Goal: Task Accomplishment & Management: Use online tool/utility

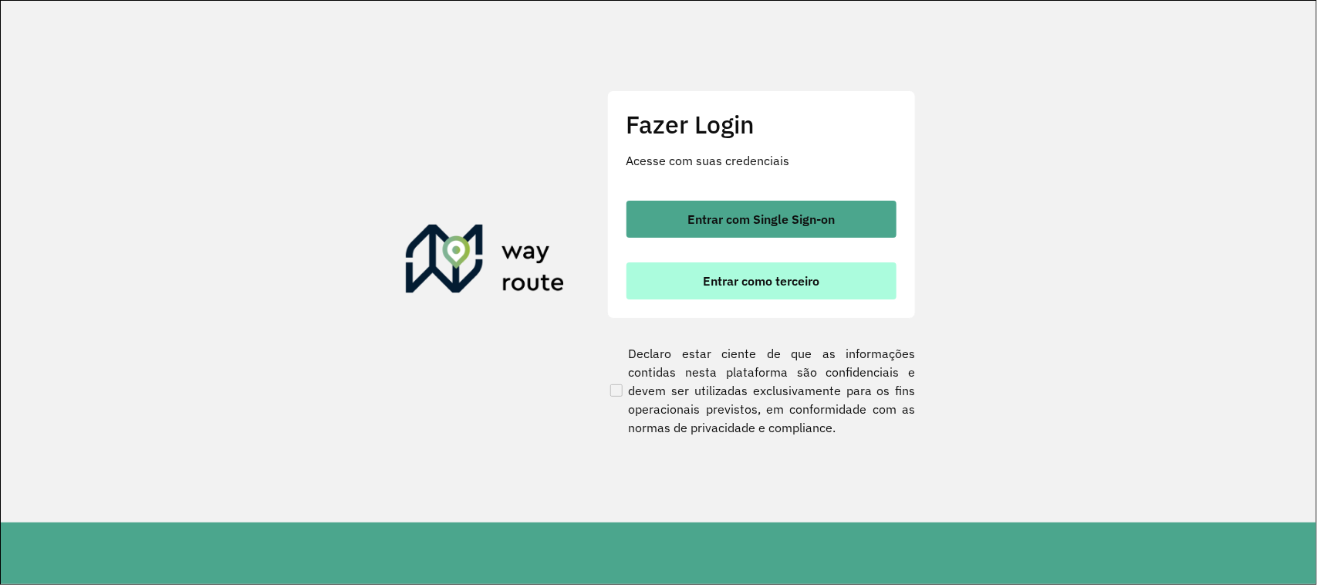
click at [745, 275] on span "Entrar como terceiro" at bounding box center [761, 281] width 117 height 12
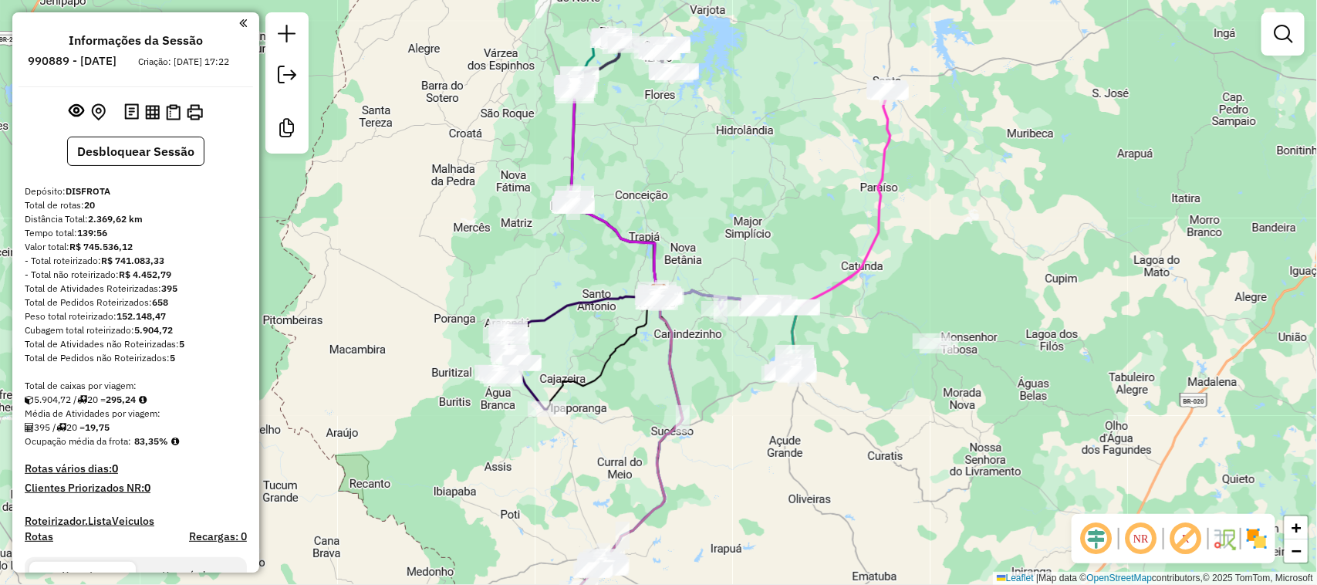
click at [654, 226] on div "Janela de atendimento Grade de atendimento Capacidade Transportadoras Veículos …" at bounding box center [658, 292] width 1317 height 585
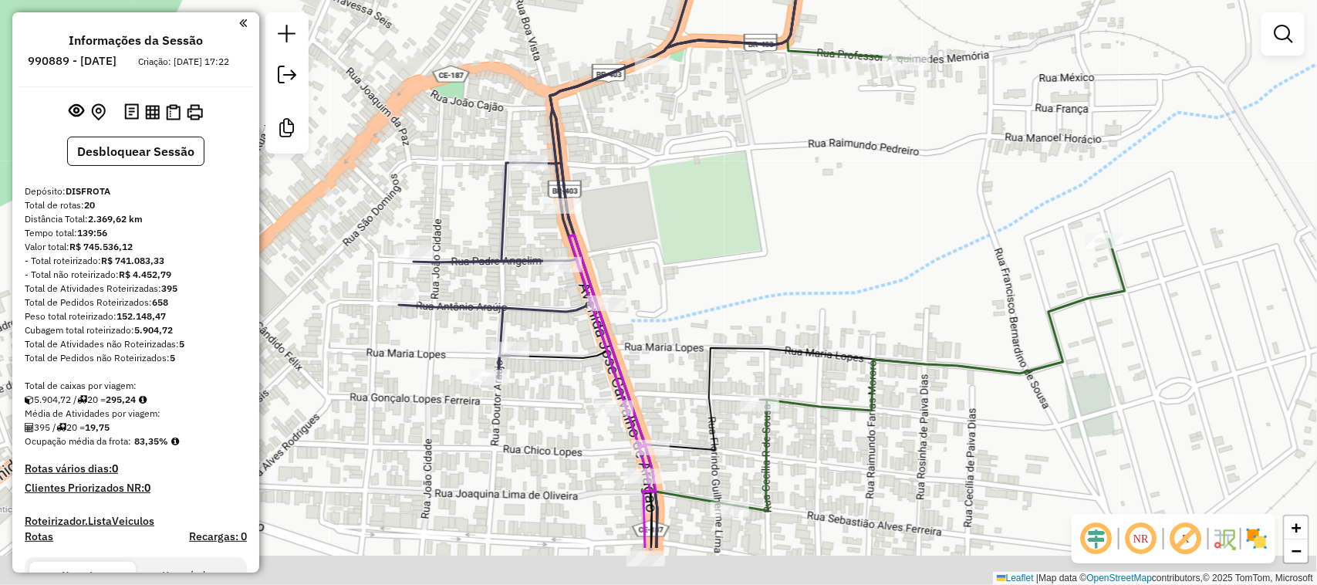
drag, startPoint x: 712, startPoint y: 371, endPoint x: 723, endPoint y: 280, distance: 91.7
click at [723, 265] on div "Janela de atendimento Grade de atendimento Capacidade Transportadoras Veículos …" at bounding box center [658, 292] width 1317 height 585
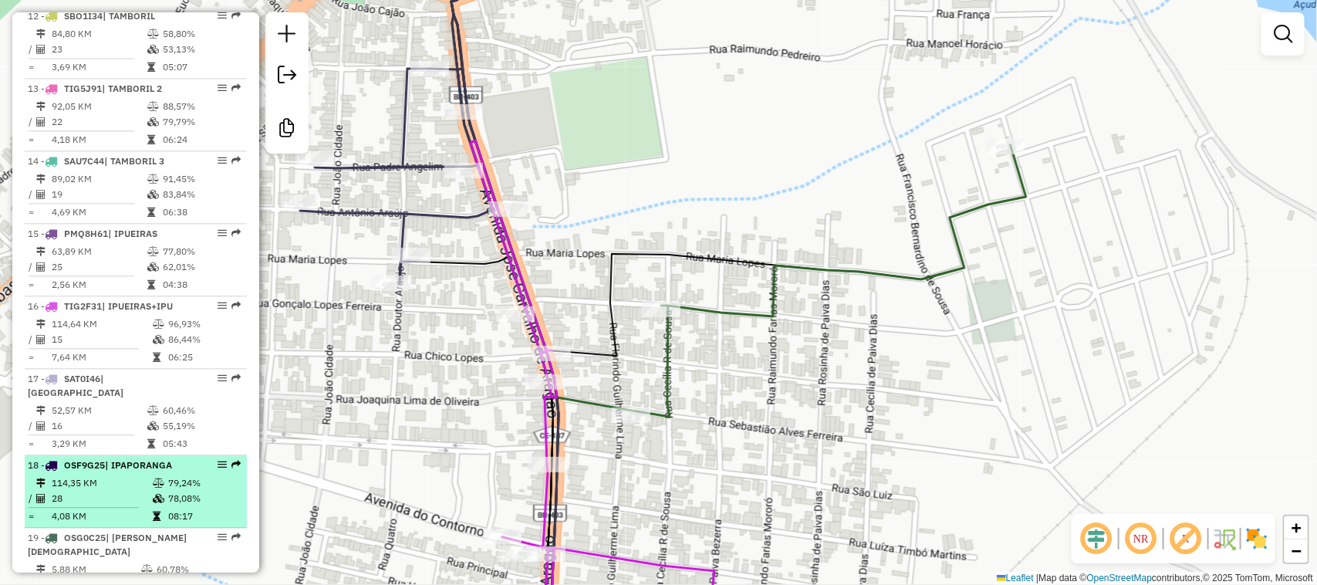
scroll to position [1447, 0]
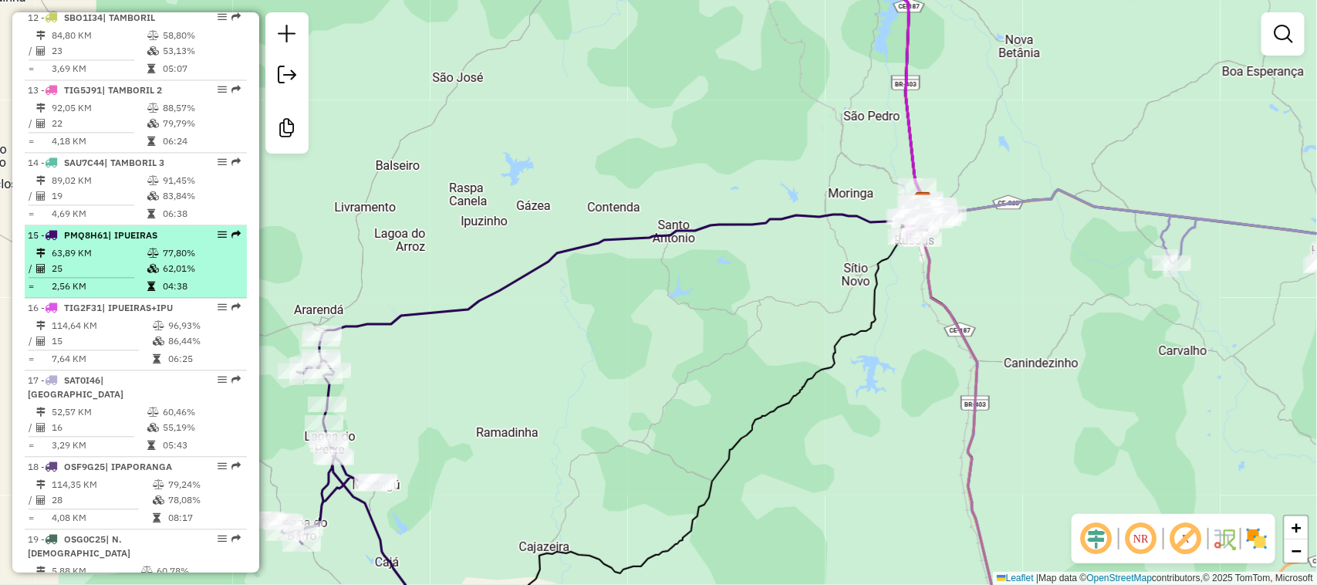
scroll to position [1447, 0]
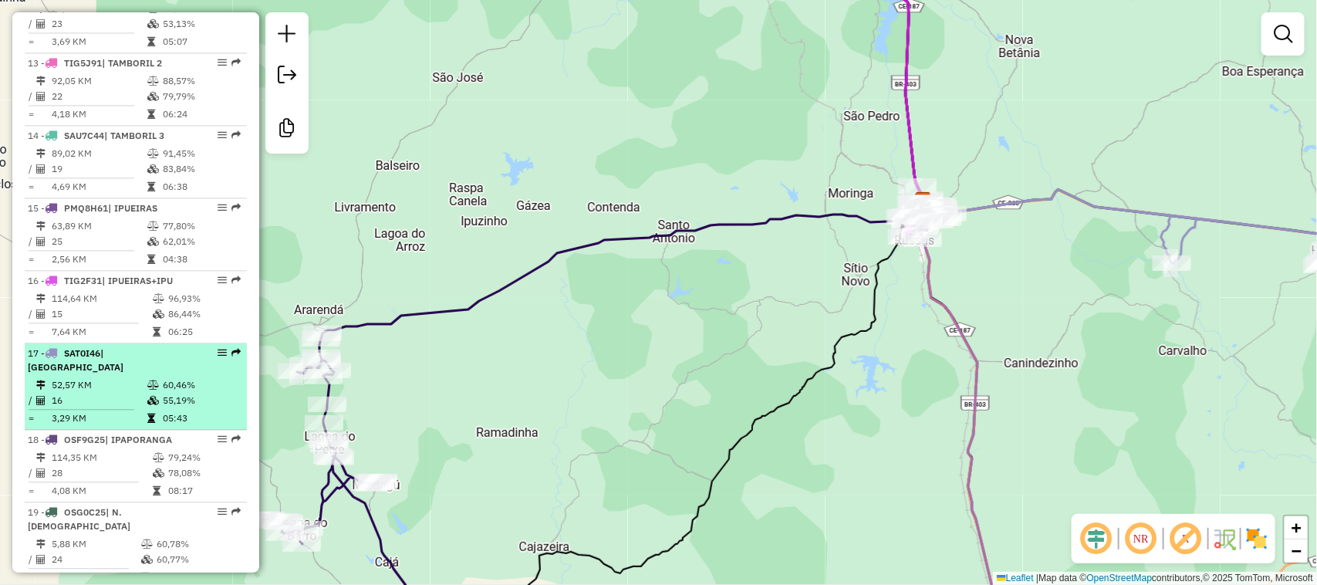
click at [109, 377] on td "52,57 KM" at bounding box center [99, 384] width 96 height 15
select select "**********"
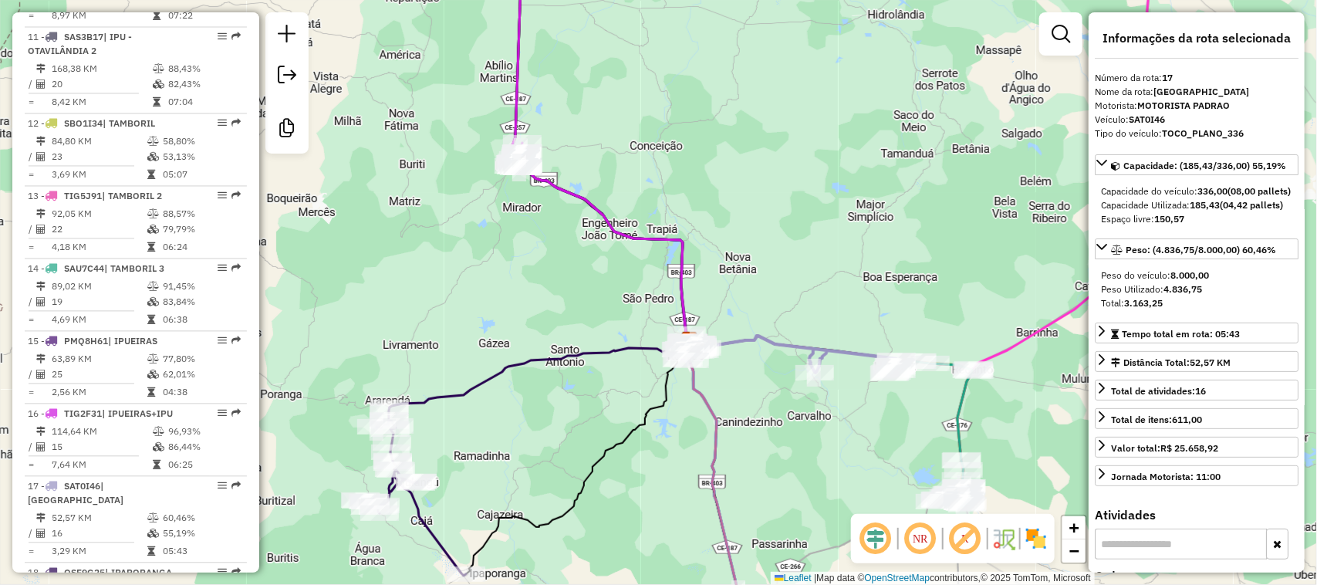
scroll to position [1296, 0]
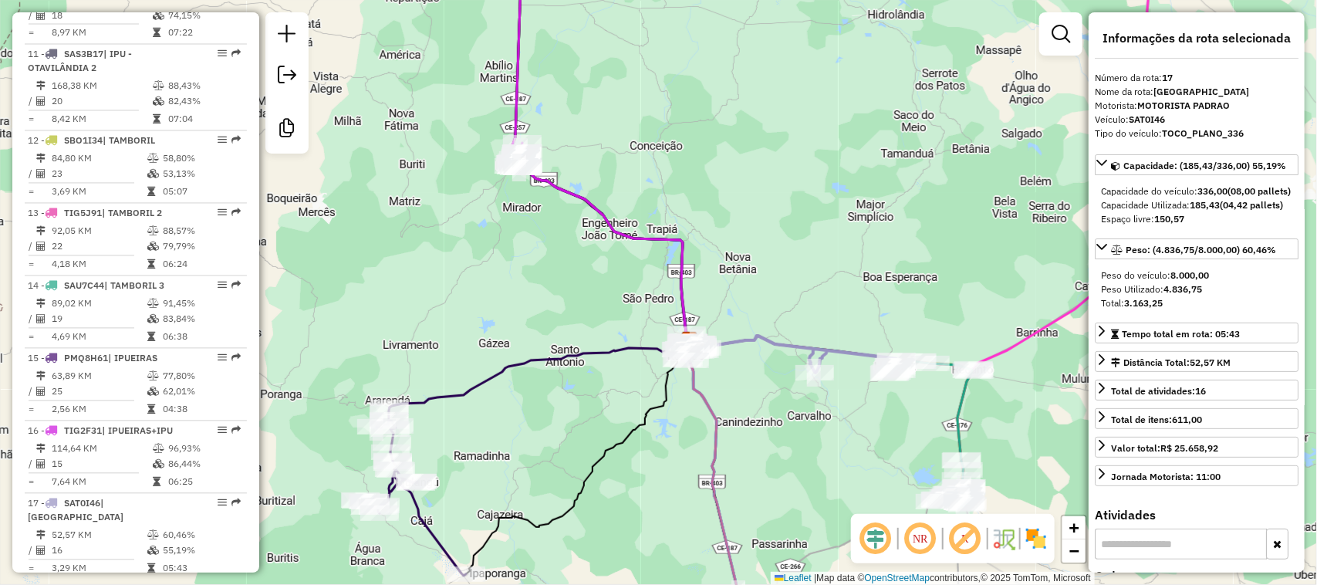
drag, startPoint x: 695, startPoint y: 474, endPoint x: 675, endPoint y: 449, distance: 32.4
click at [689, 375] on div "Janela de atendimento Grade de atendimento Capacidade Transportadoras Veículos …" at bounding box center [658, 292] width 1317 height 585
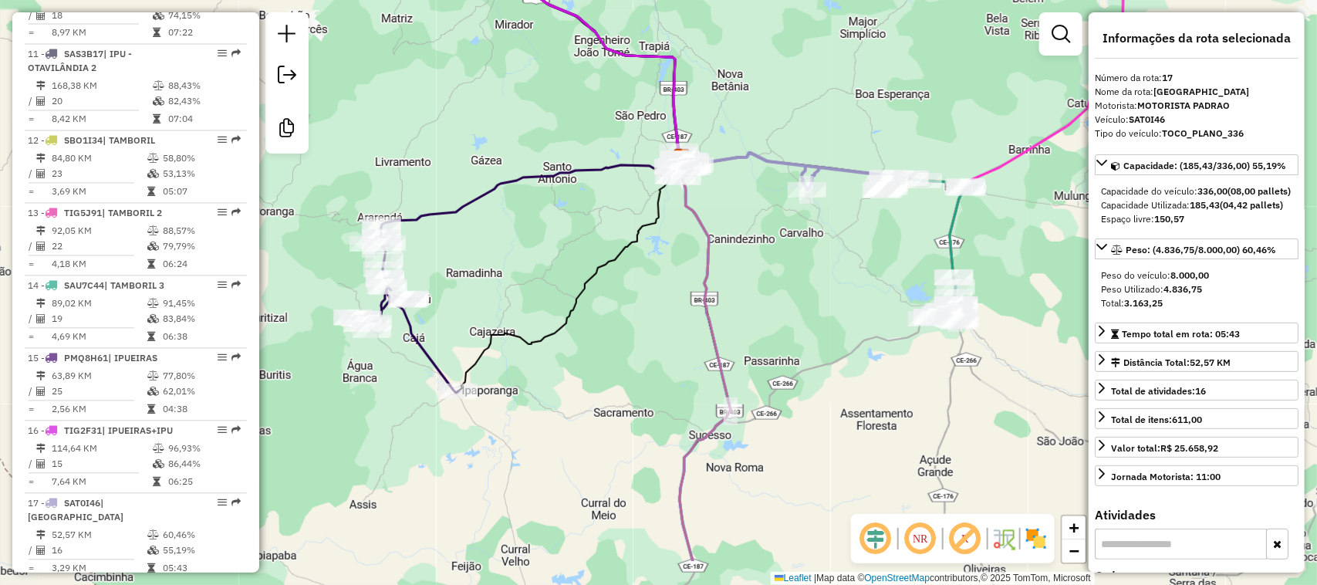
drag, startPoint x: 671, startPoint y: 467, endPoint x: 669, endPoint y: 326, distance: 141.2
click at [670, 328] on div "Janela de atendimento Grade de atendimento Capacidade Transportadoras Veículos …" at bounding box center [658, 292] width 1317 height 585
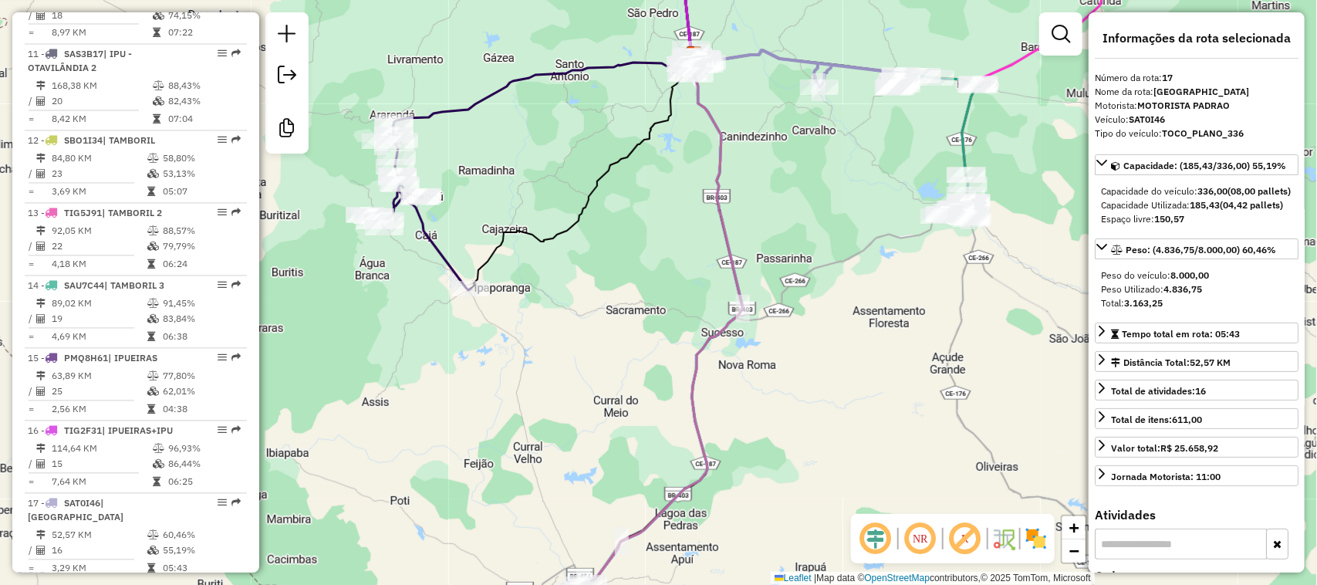
drag, startPoint x: 665, startPoint y: 405, endPoint x: 660, endPoint y: 287, distance: 118.1
click at [657, 313] on div "Janela de atendimento Grade de atendimento Capacidade Transportadoras Veículos …" at bounding box center [658, 292] width 1317 height 585
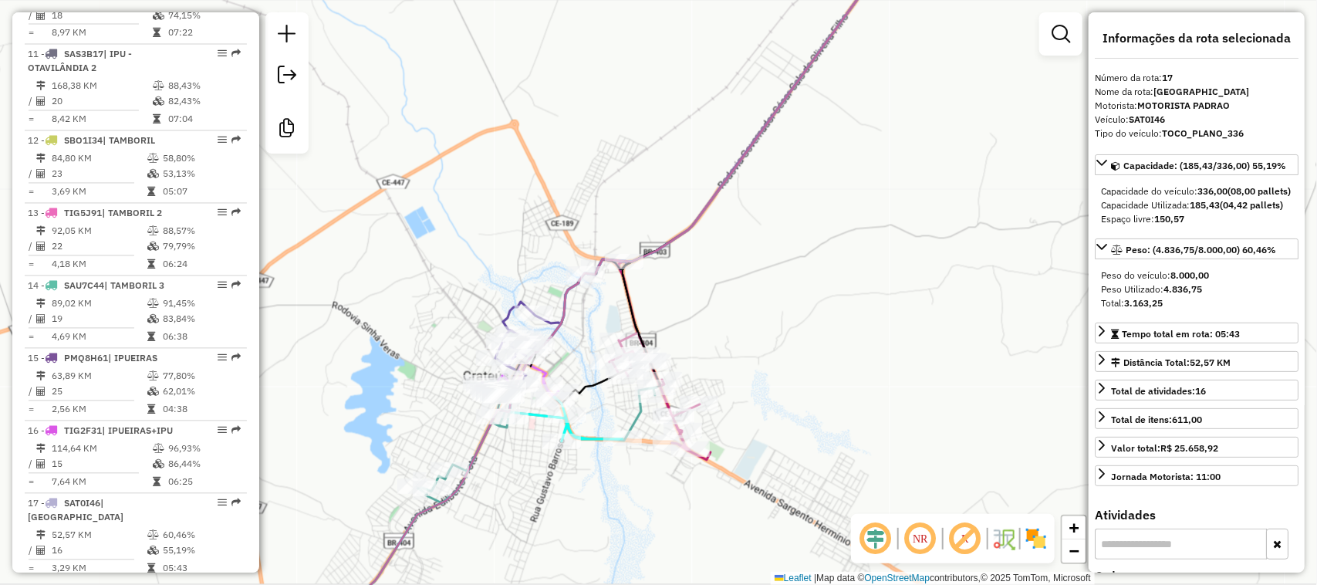
drag, startPoint x: 784, startPoint y: 447, endPoint x: 733, endPoint y: 347, distance: 112.5
click at [808, 343] on div "Janela de atendimento Grade de atendimento Capacidade Transportadoras Veículos …" at bounding box center [658, 292] width 1317 height 585
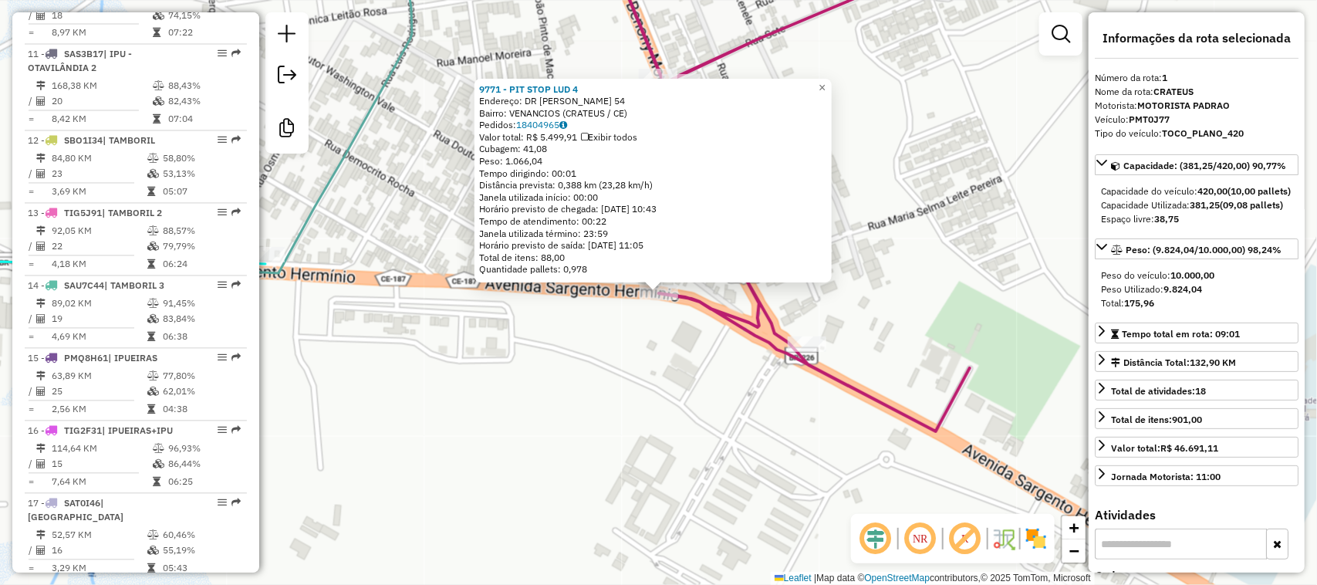
scroll to position [589, 0]
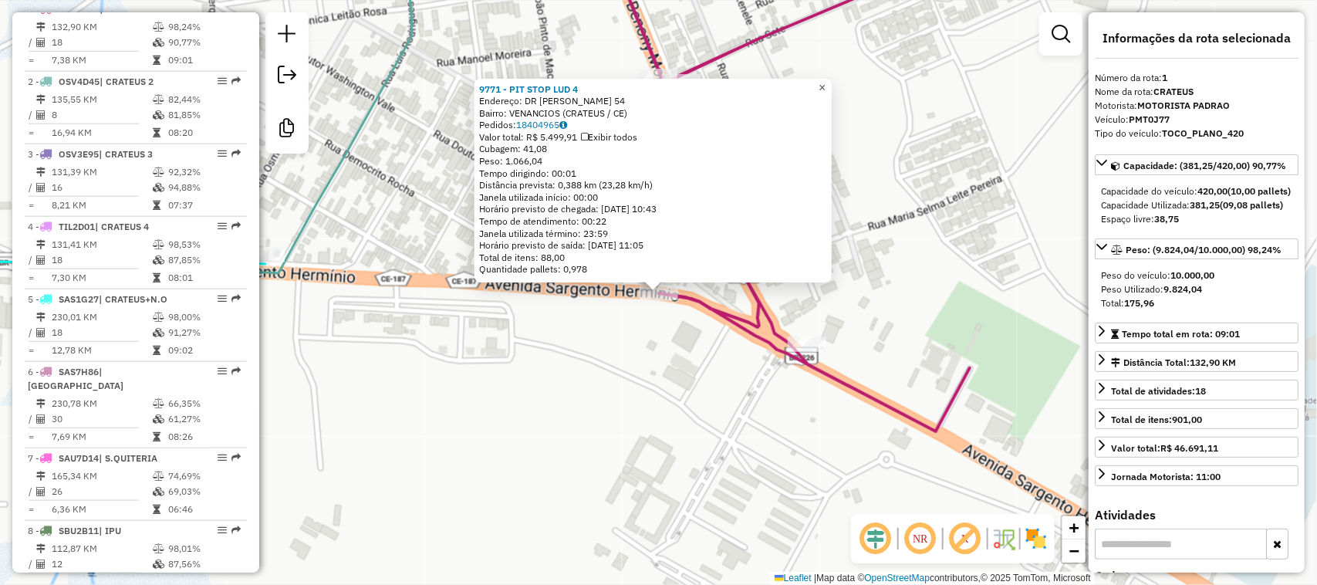
click at [832, 89] on link "×" at bounding box center [822, 88] width 19 height 19
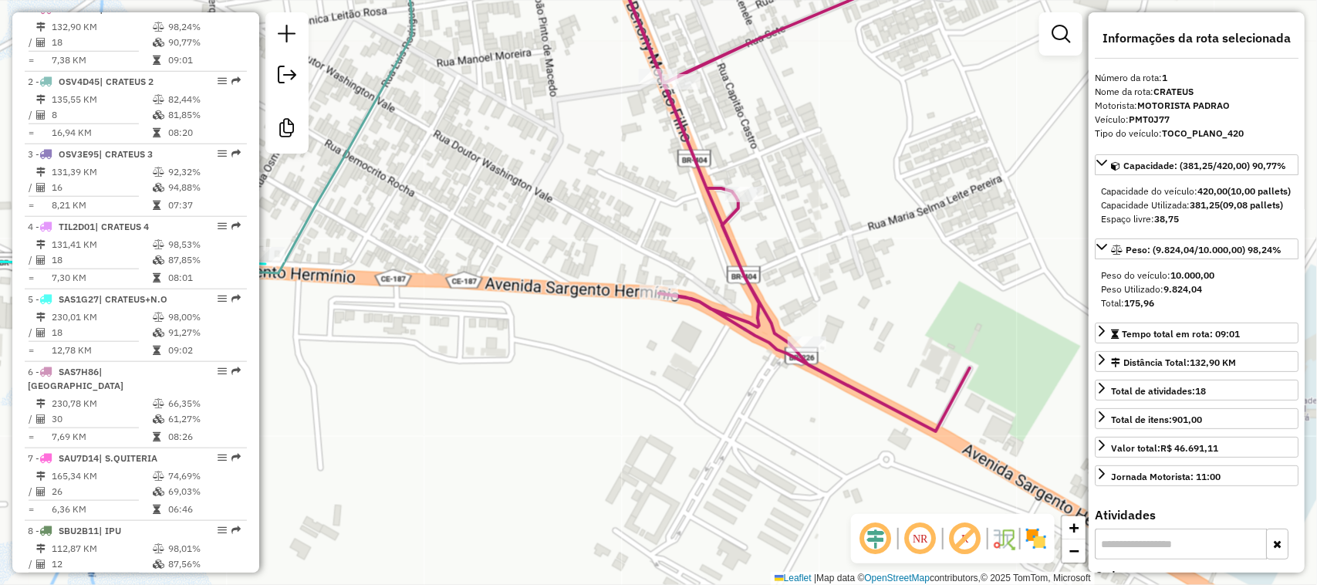
click at [832, 81] on div "Janela de atendimento Grade de atendimento Capacidade Transportadoras Veículos …" at bounding box center [658, 292] width 1317 height 585
